Goal: Browse casually

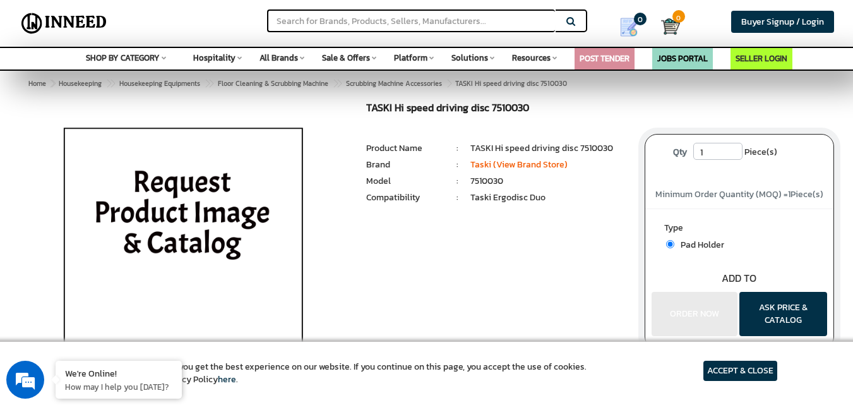
click at [224, 231] on img at bounding box center [183, 260] width 295 height 316
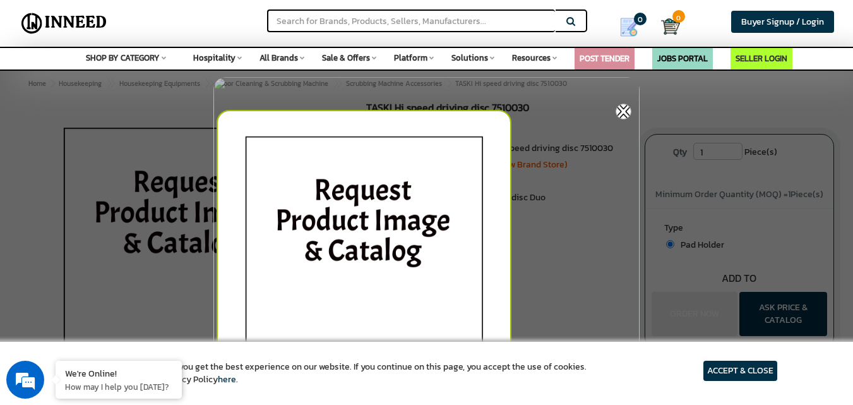
click at [622, 110] on img at bounding box center [624, 112] width 16 height 16
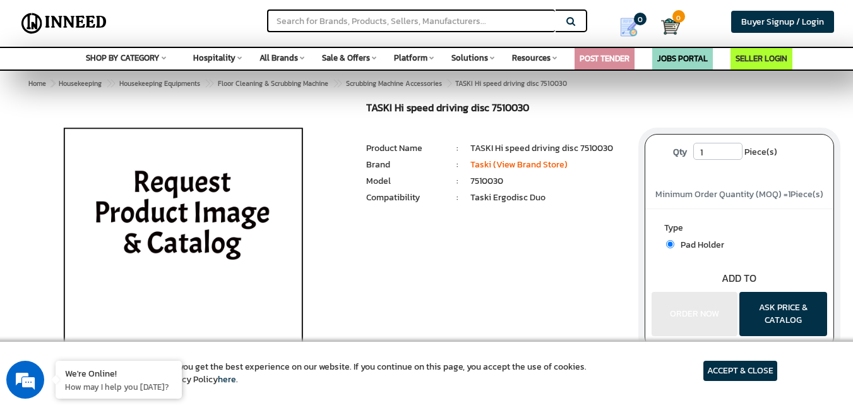
click at [741, 369] on article "ACCEPT & CLOSE" at bounding box center [741, 371] width 74 height 20
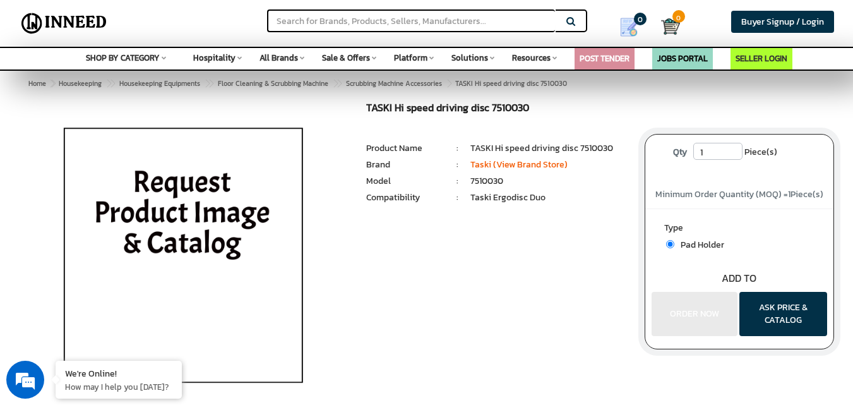
click at [498, 85] on span "Housekeeping > Housekeeping Equipments > Floor Cleaning & Scrubbing Machine" at bounding box center [311, 83] width 511 height 10
drag, startPoint x: 459, startPoint y: 81, endPoint x: 590, endPoint y: 84, distance: 130.8
click at [590, 84] on div "Home > Housekeeping > Housekeeping Equipments > Floor Cleaning & Scrubbing Mach…" at bounding box center [426, 83] width 834 height 25
copy span "TASKI Hi speed driving disc 7510030"
